Goal: Find specific page/section: Find specific page/section

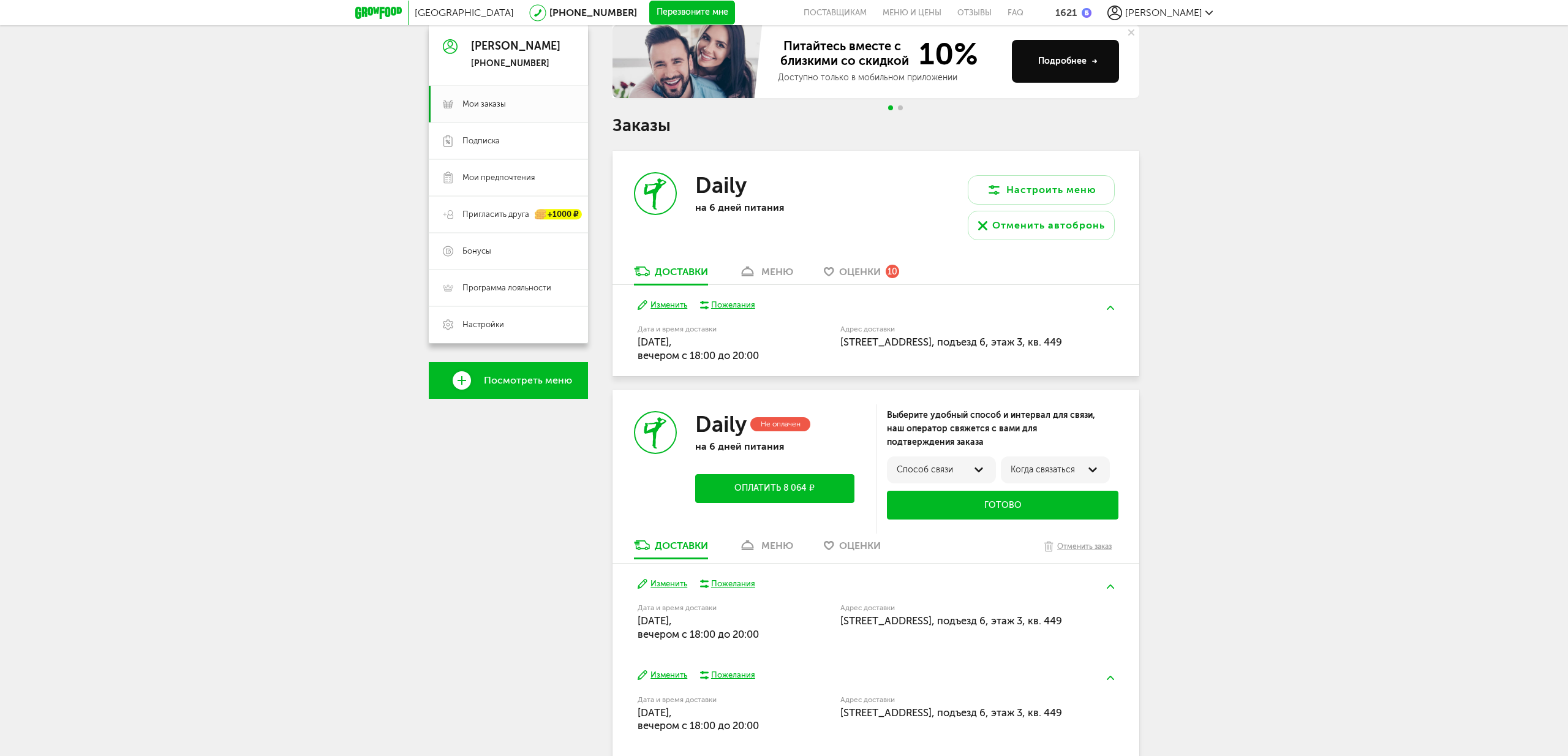
scroll to position [120, 0]
click at [763, 552] on div "меню" at bounding box center [778, 546] width 32 height 12
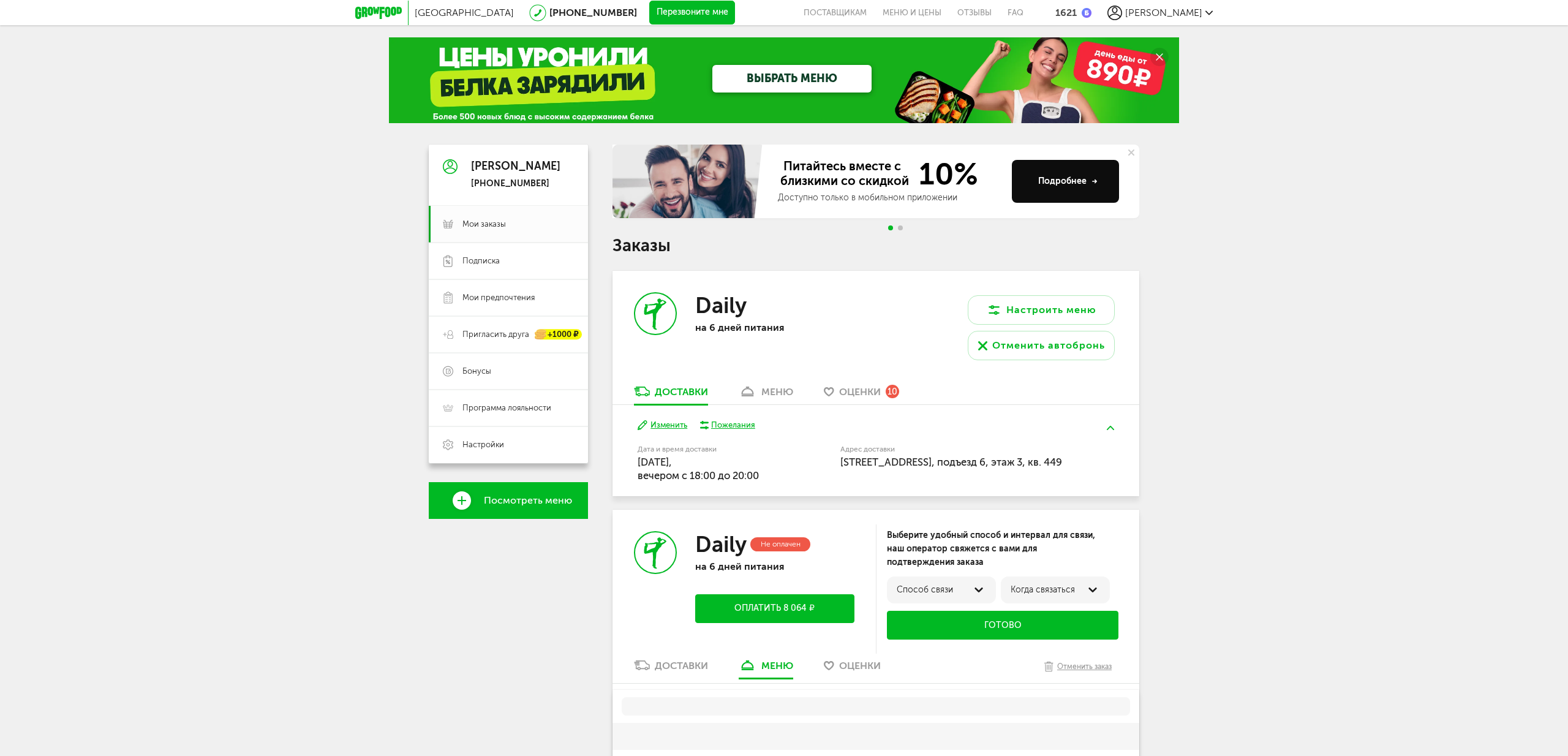
click at [765, 388] on div "меню" at bounding box center [778, 391] width 32 height 12
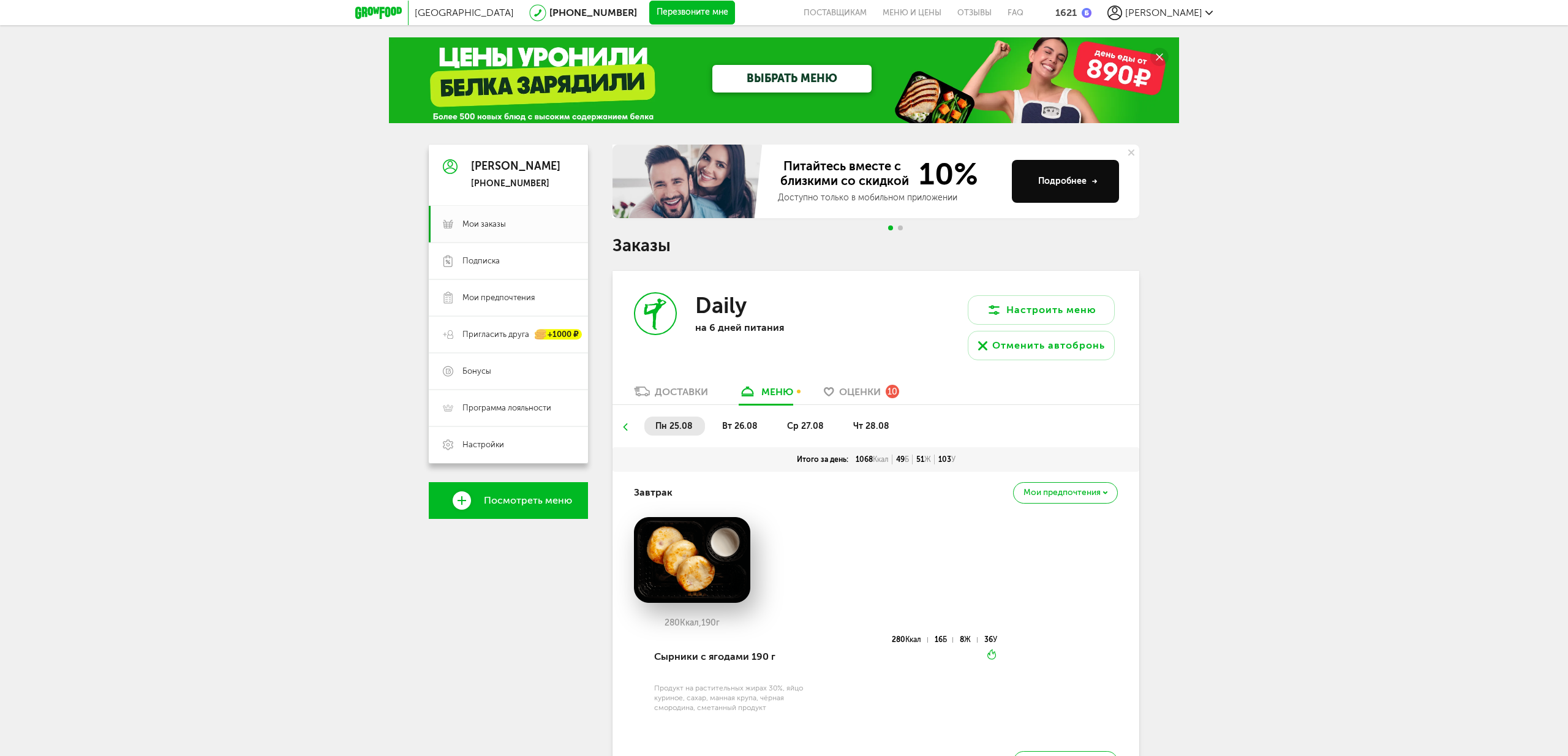
click at [731, 428] on span "вт 26.08" at bounding box center [740, 425] width 35 height 10
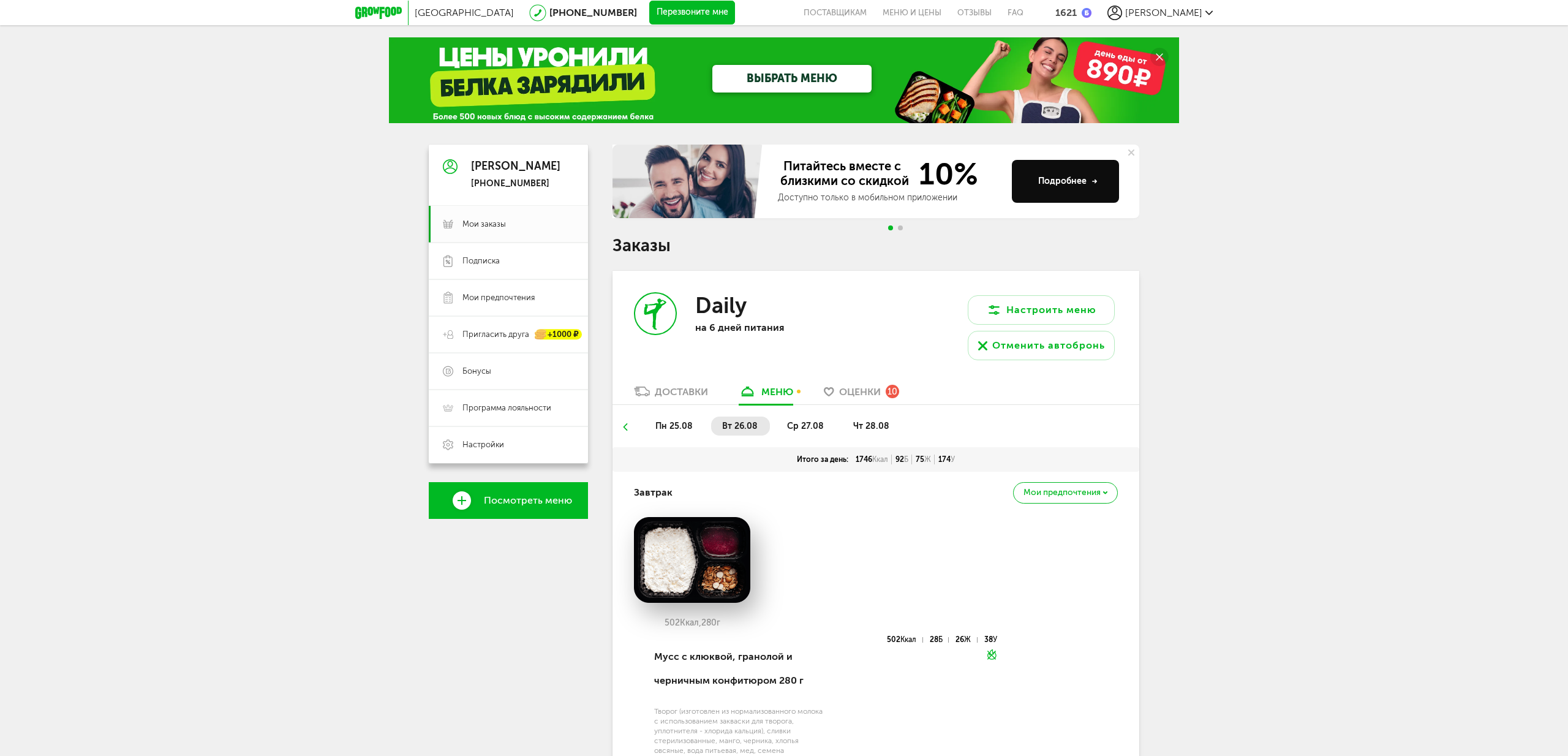
click at [668, 425] on span "пн 25.08" at bounding box center [674, 425] width 37 height 10
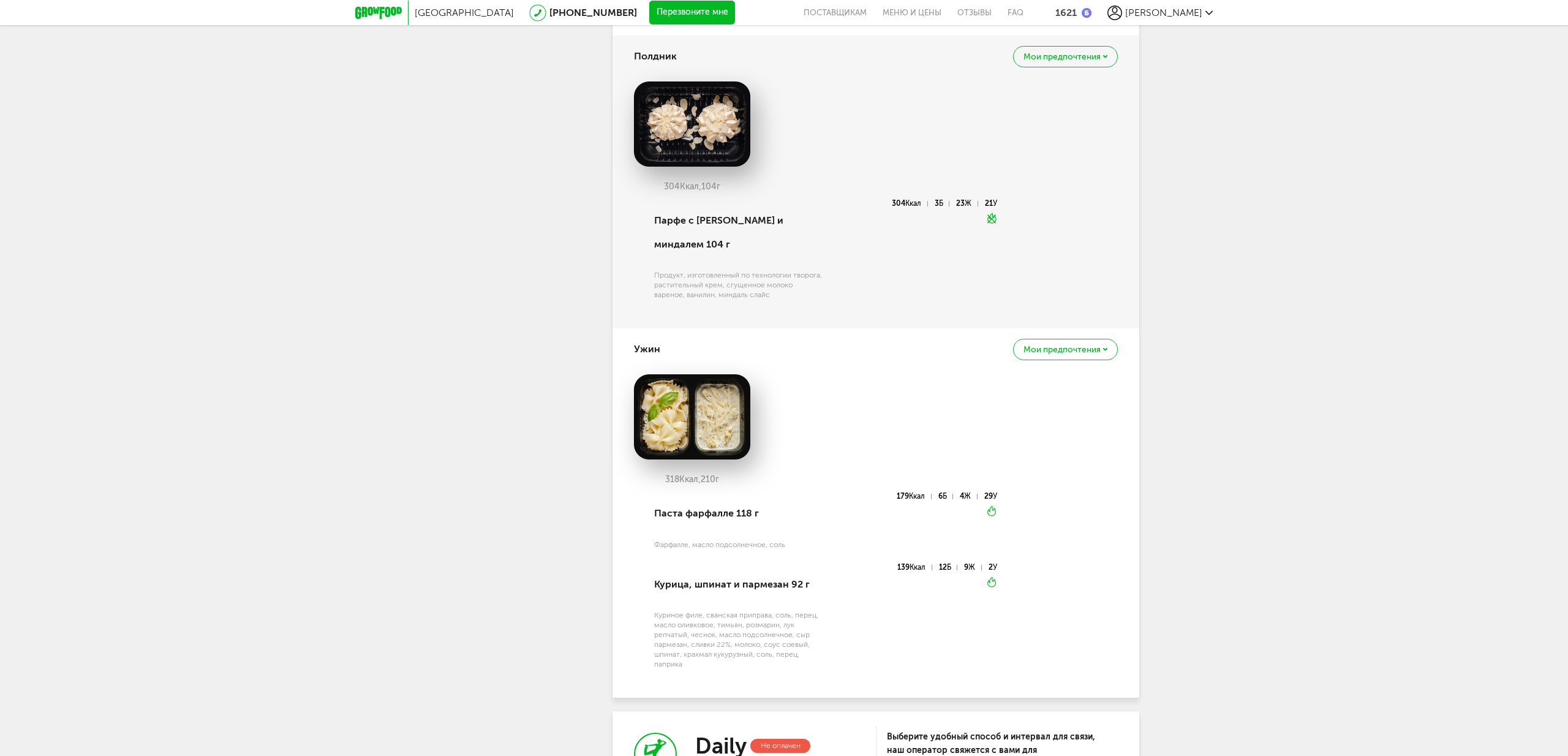
scroll to position [1319, 0]
